Goal: Task Accomplishment & Management: Manage account settings

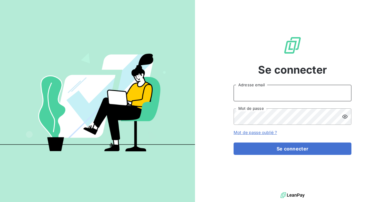
click at [252, 96] on input "Adresse email" at bounding box center [293, 93] width 118 height 17
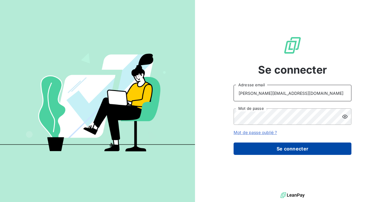
type input "[PERSON_NAME][EMAIL_ADDRESS][DOMAIN_NAME]"
click at [295, 150] on button "Se connecter" at bounding box center [293, 149] width 118 height 12
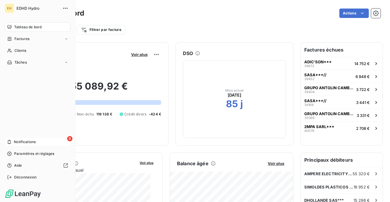
click at [23, 141] on span "Notifications" at bounding box center [25, 141] width 22 height 5
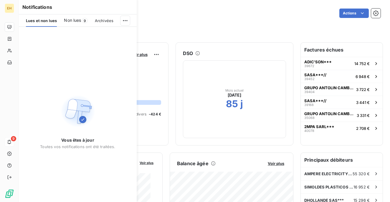
click at [78, 23] on span "Non lues" at bounding box center [72, 20] width 17 height 6
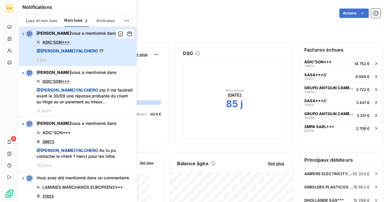
click at [69, 35] on span "[PERSON_NAME]" at bounding box center [54, 33] width 35 height 5
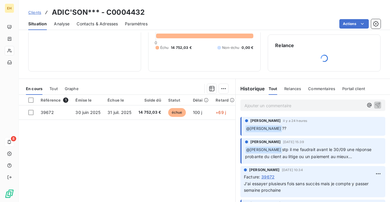
scroll to position [59, 0]
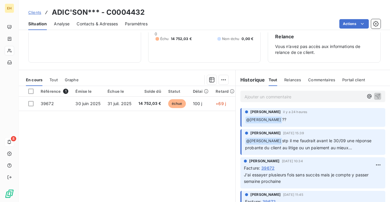
click at [271, 97] on p "Ajouter un commentaire ﻿" at bounding box center [304, 96] width 119 height 7
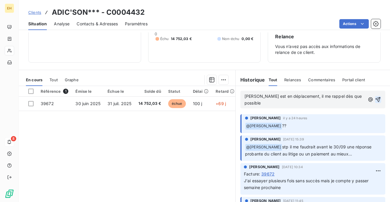
click at [375, 98] on icon "button" at bounding box center [378, 100] width 6 height 6
